Goal: Task Accomplishment & Management: Use online tool/utility

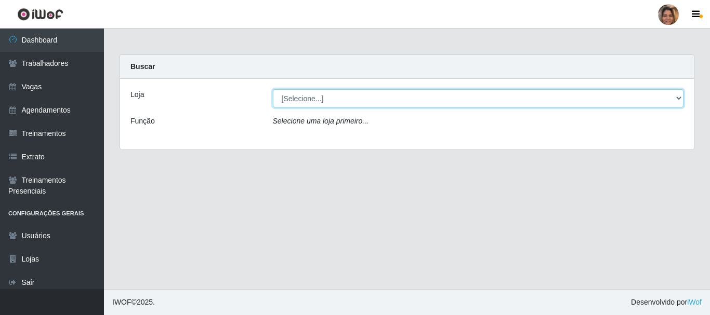
click at [674, 97] on select "[Selecione...] Mar Vermelho - CEASA Mar Vermelho - Centro de Distribuição" at bounding box center [478, 98] width 411 height 18
select select "474"
click at [273, 89] on select "[Selecione...] Mar Vermelho - CEASA Mar Vermelho - Centro de Distribuição" at bounding box center [478, 98] width 411 height 18
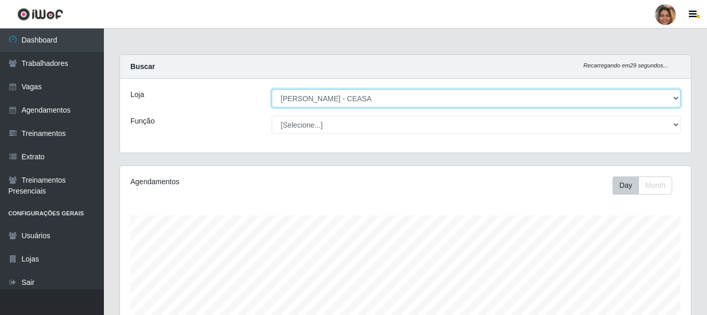
scroll to position [216, 571]
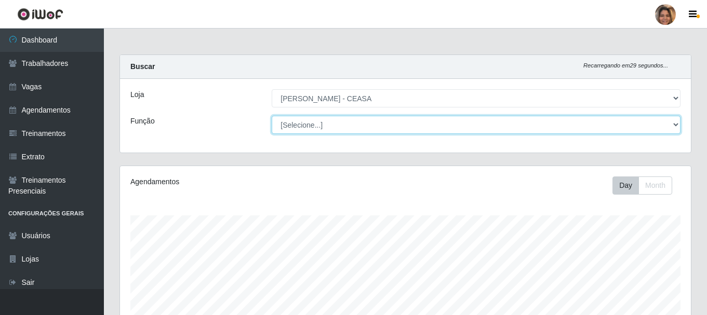
click at [384, 130] on select "[Selecione...] Repositor Repositor + Repositor ++" at bounding box center [476, 125] width 409 height 18
select select "24"
click at [272, 116] on select "[Selecione...] Repositor Repositor + Repositor ++" at bounding box center [476, 125] width 409 height 18
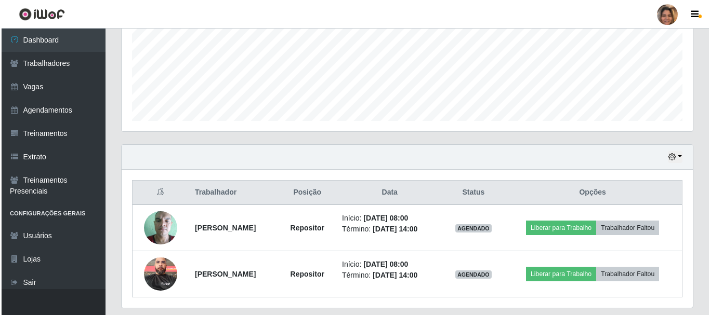
scroll to position [282, 0]
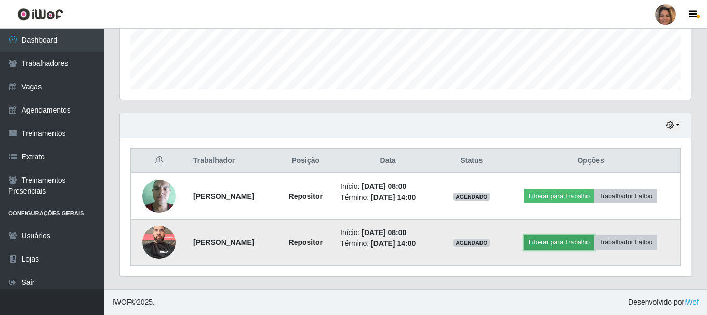
click at [563, 242] on button "Liberar para Trabalho" at bounding box center [559, 242] width 70 height 15
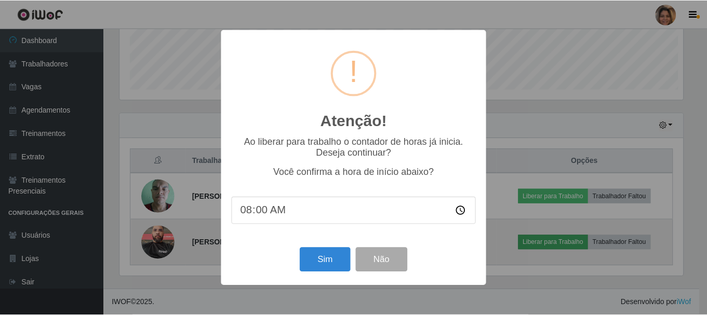
scroll to position [216, 566]
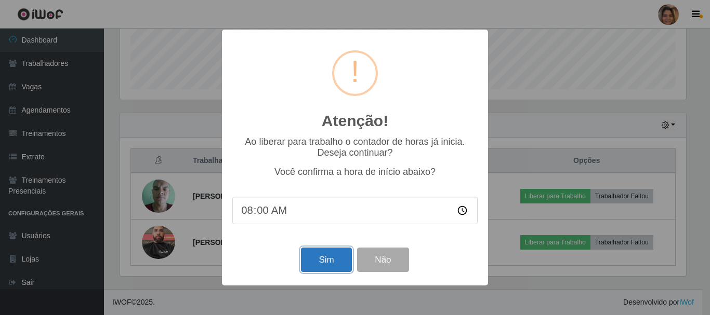
click at [319, 257] on button "Sim" at bounding box center [326, 260] width 50 height 24
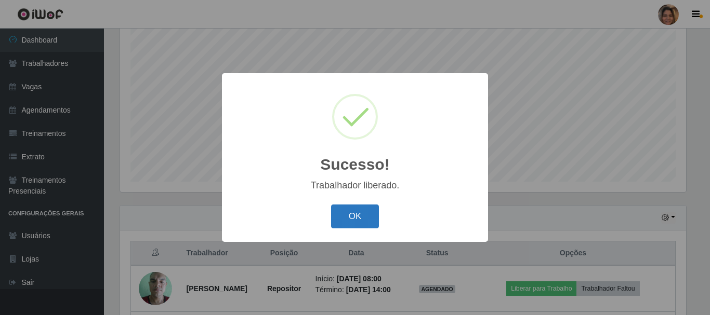
click at [348, 215] on button "OK" at bounding box center [355, 217] width 48 height 24
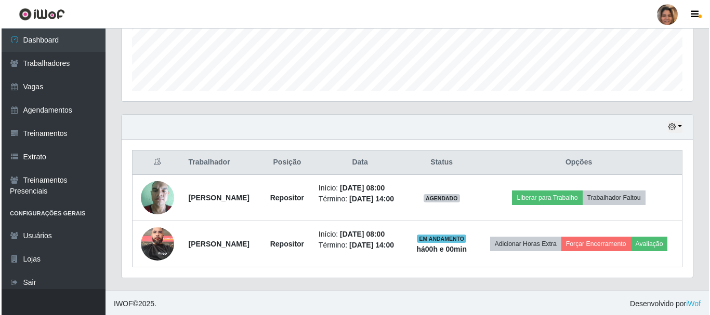
scroll to position [282, 0]
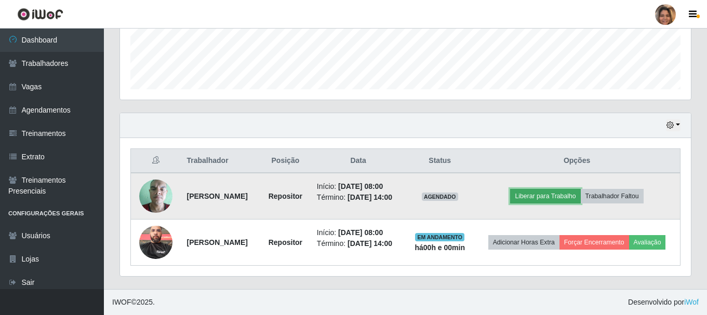
click at [553, 198] on button "Liberar para Trabalho" at bounding box center [545, 196] width 70 height 15
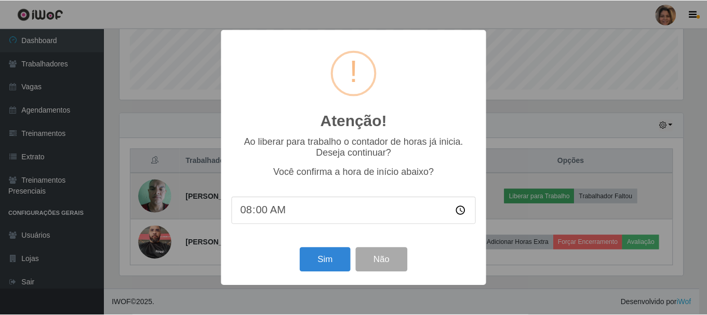
scroll to position [216, 566]
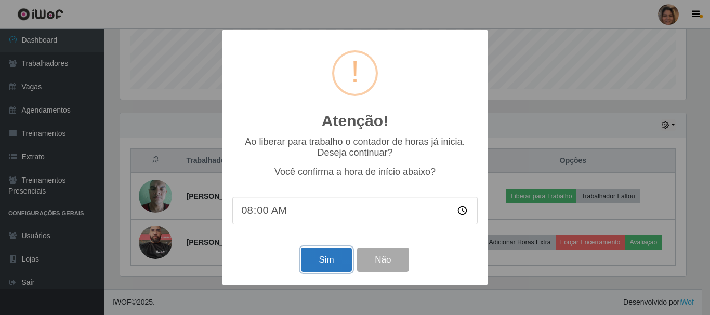
click at [323, 258] on button "Sim" at bounding box center [326, 260] width 50 height 24
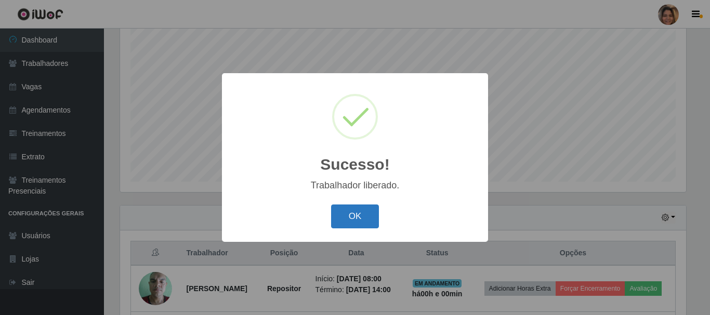
click at [353, 219] on button "OK" at bounding box center [355, 217] width 48 height 24
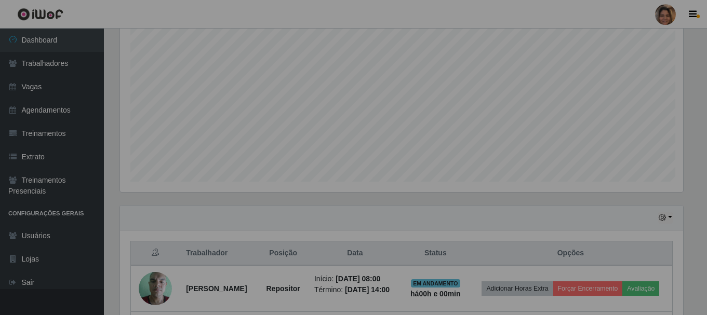
scroll to position [216, 571]
